Goal: Check status: Check status

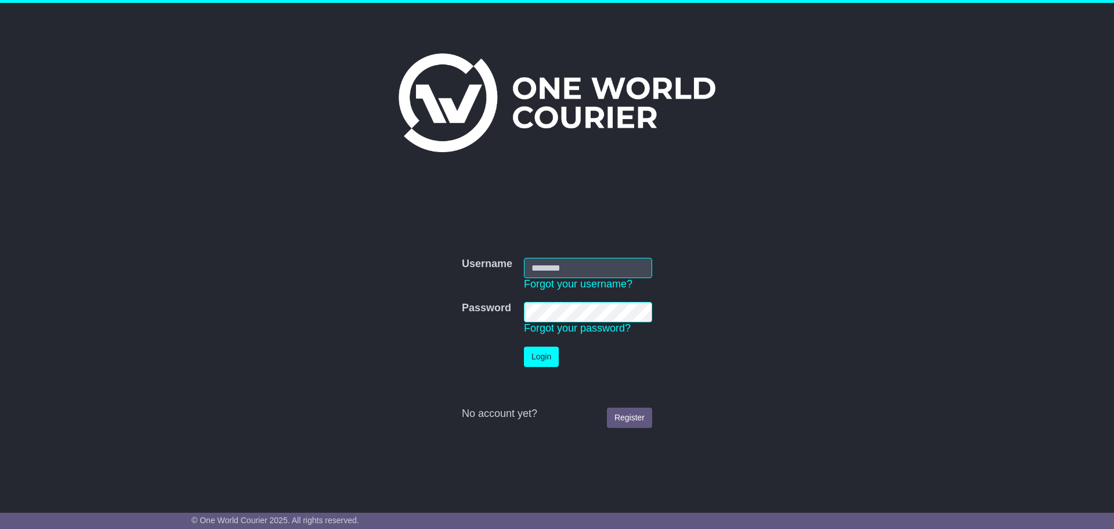
type input "**********"
click at [525, 353] on button "Login" at bounding box center [541, 356] width 35 height 20
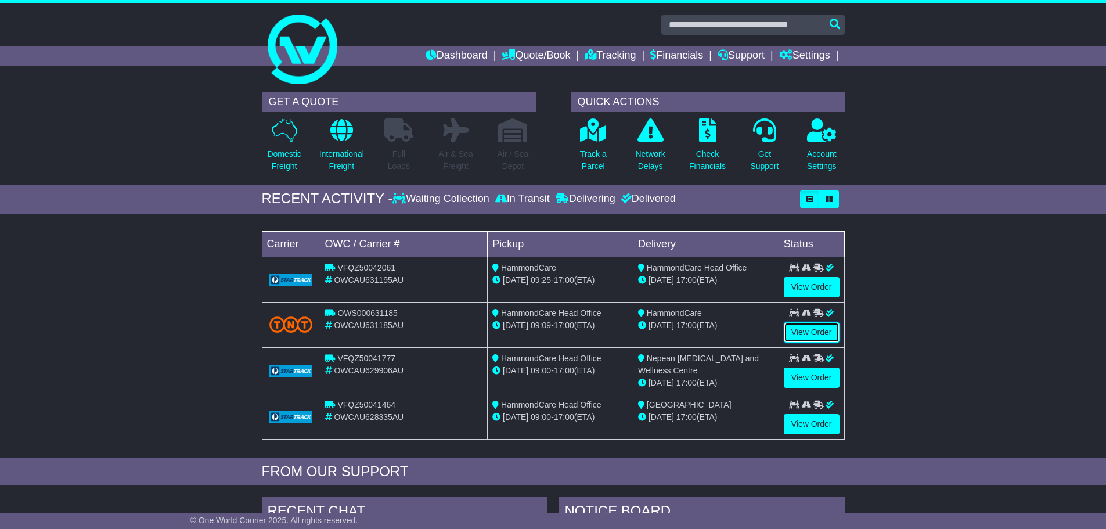
click at [788, 327] on link "View Order" at bounding box center [811, 332] width 56 height 20
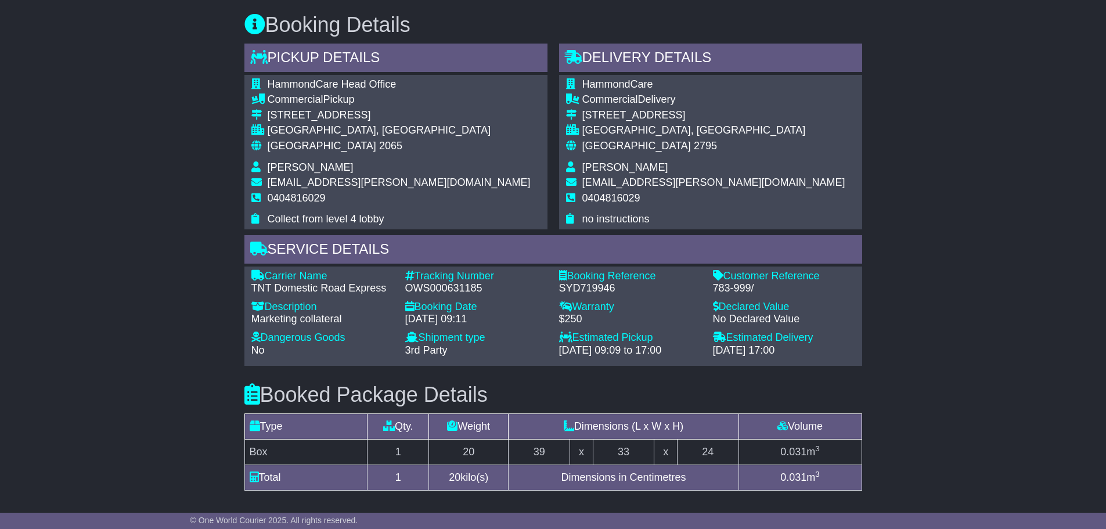
scroll to position [635, 0]
